Goal: Information Seeking & Learning: Find specific fact

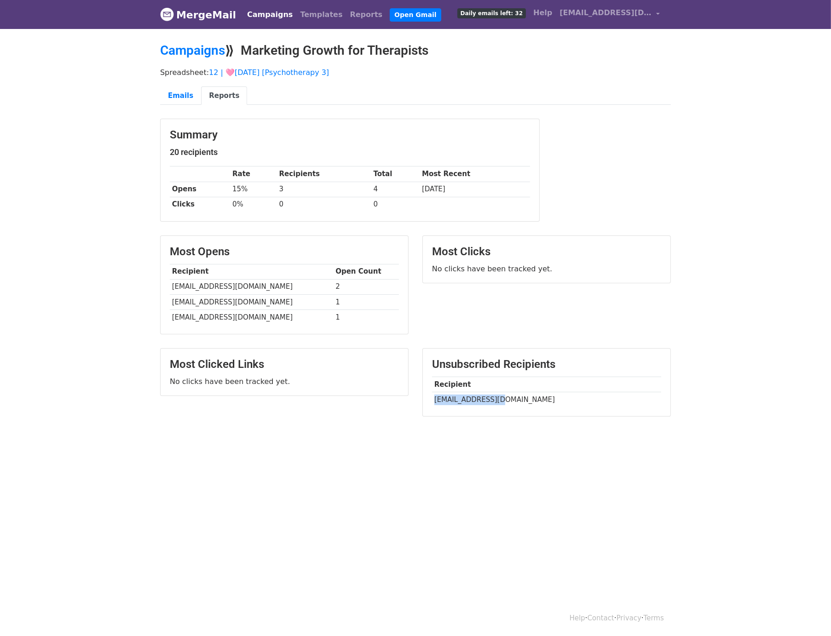
drag, startPoint x: 434, startPoint y: 401, endPoint x: 496, endPoint y: 398, distance: 62.6
click at [496, 398] on td "[EMAIL_ADDRESS][DOMAIN_NAME]" at bounding box center [546, 399] width 229 height 15
copy td "[EMAIL_ADDRESS]."
